Goal: Find specific page/section: Find specific page/section

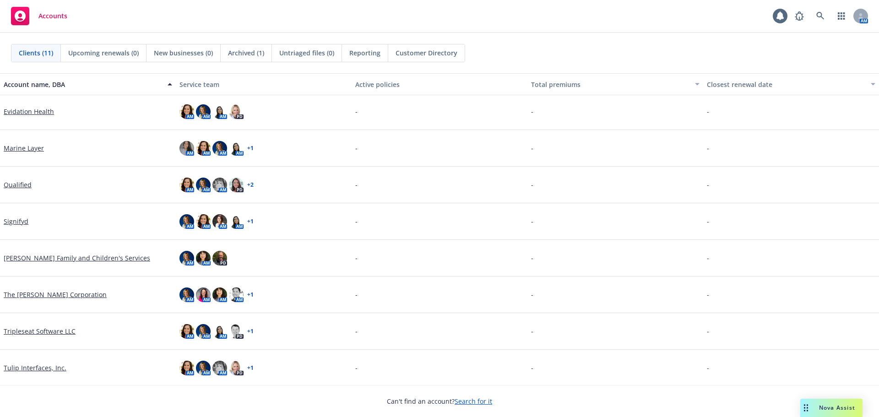
scroll to position [113, 0]
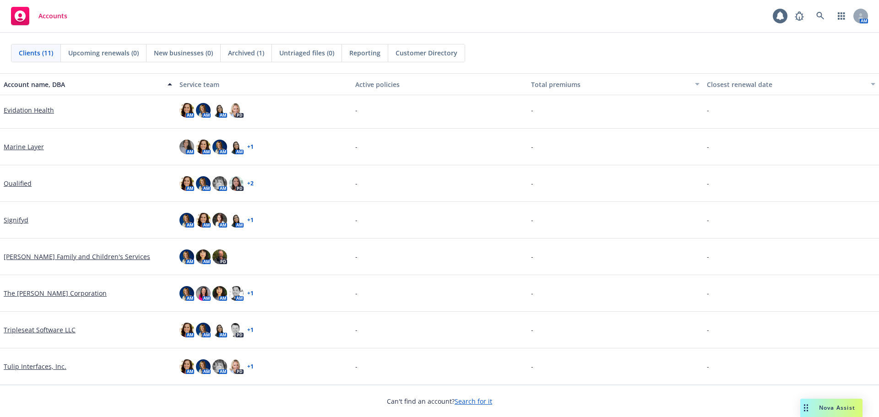
click at [39, 332] on link "Tripleseat Software LLC" at bounding box center [40, 330] width 72 height 10
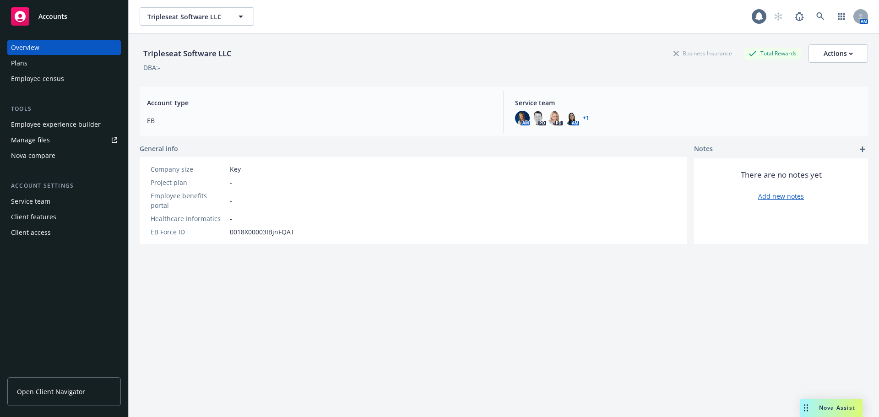
click at [21, 61] on div "Plans" at bounding box center [19, 63] width 16 height 15
